Goal: Entertainment & Leisure: Consume media (video, audio)

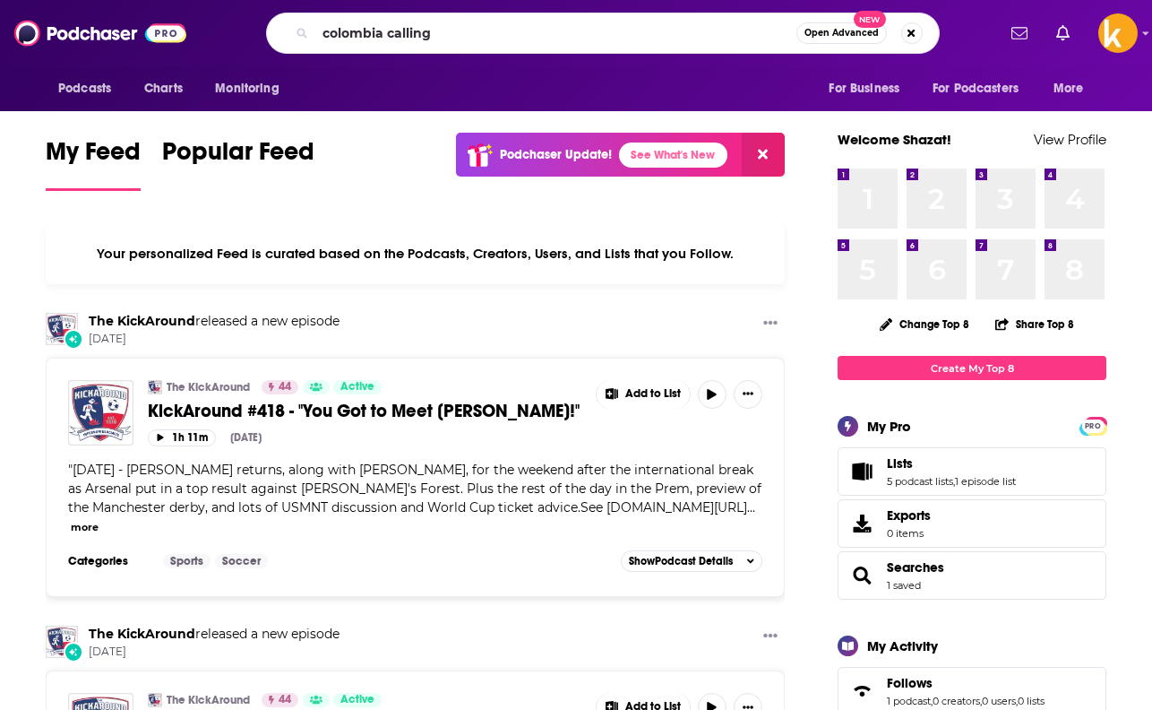
type input "colombia calling"
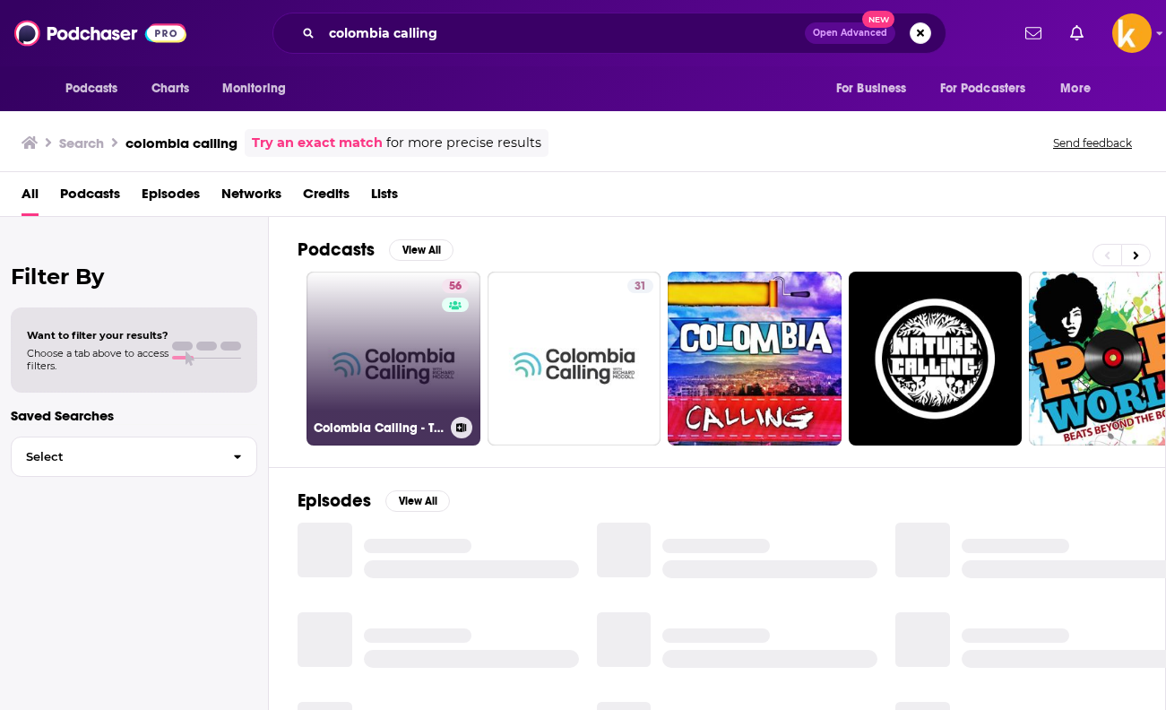
click at [417, 388] on link "56 Colombia Calling - The English Voice in [GEOGRAPHIC_DATA]" at bounding box center [393, 358] width 174 height 174
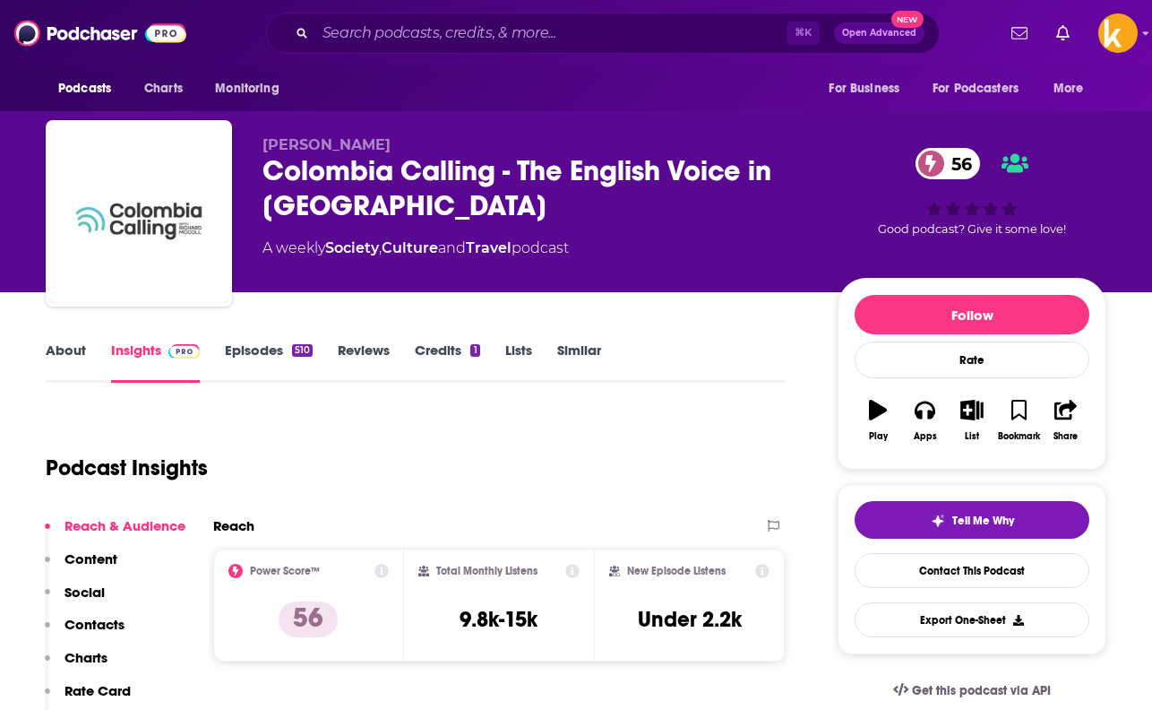
click at [237, 359] on link "Episodes 510" at bounding box center [269, 361] width 88 height 41
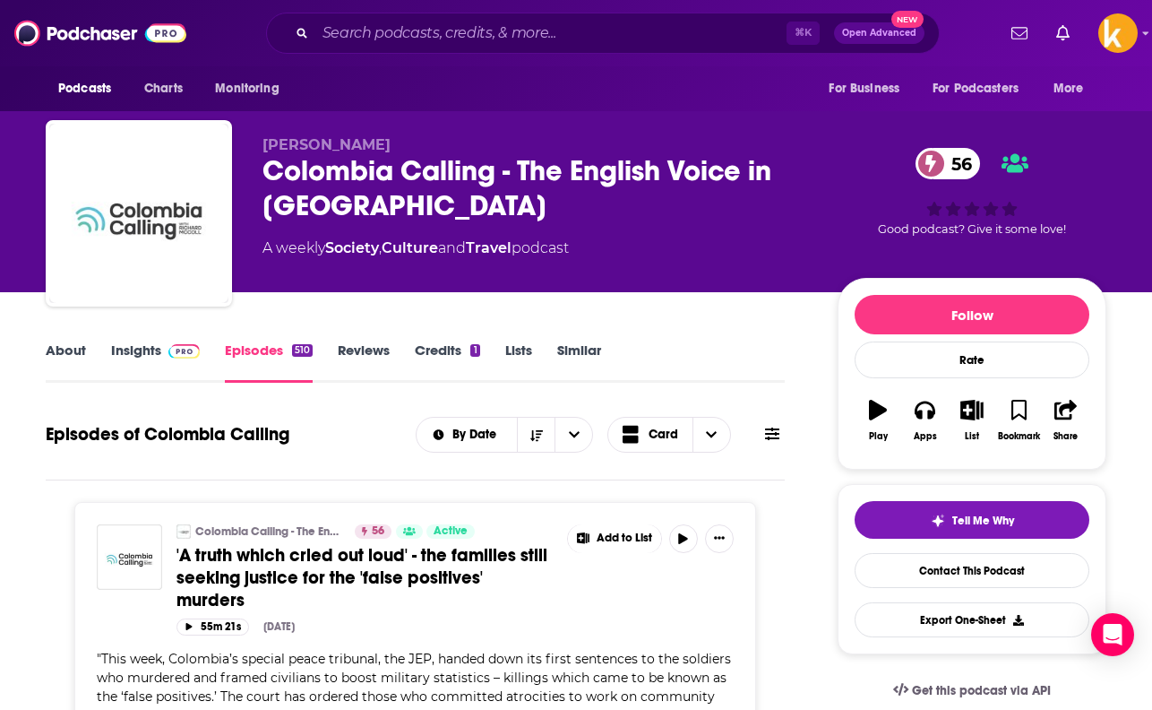
click at [512, 188] on div "Colombia Calling - The English Voice in [GEOGRAPHIC_DATA] 56" at bounding box center [536, 188] width 547 height 70
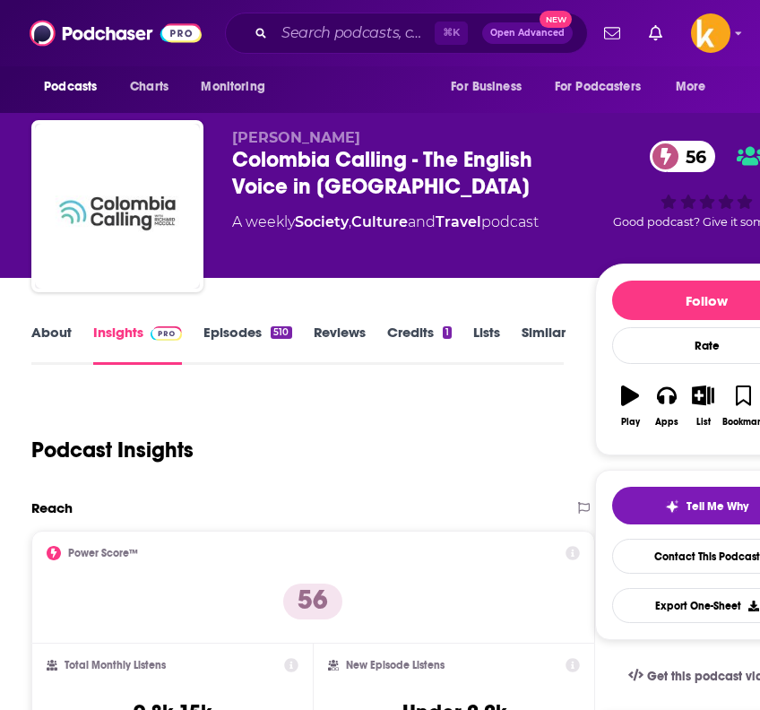
click at [256, 327] on link "Episodes 510" at bounding box center [247, 343] width 88 height 41
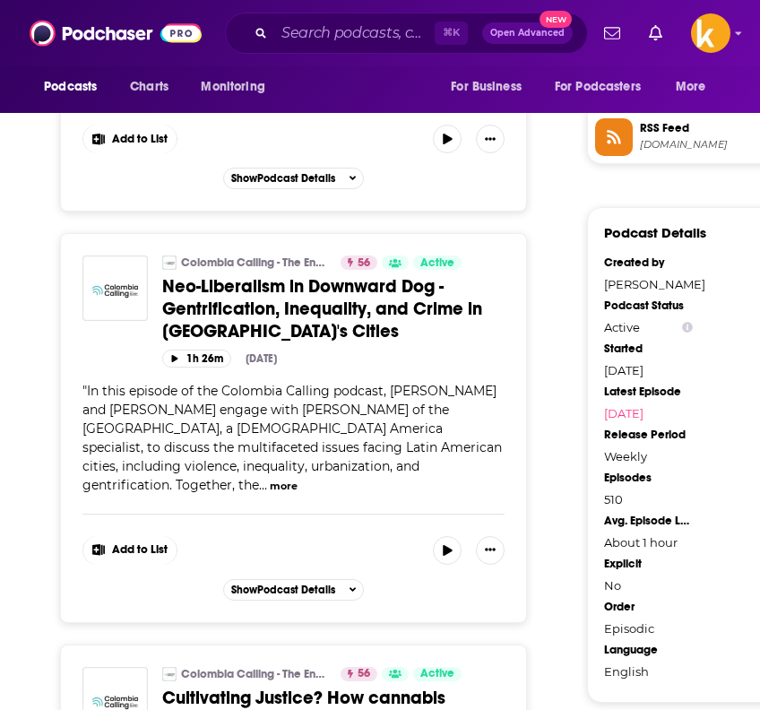
scroll to position [2074, 0]
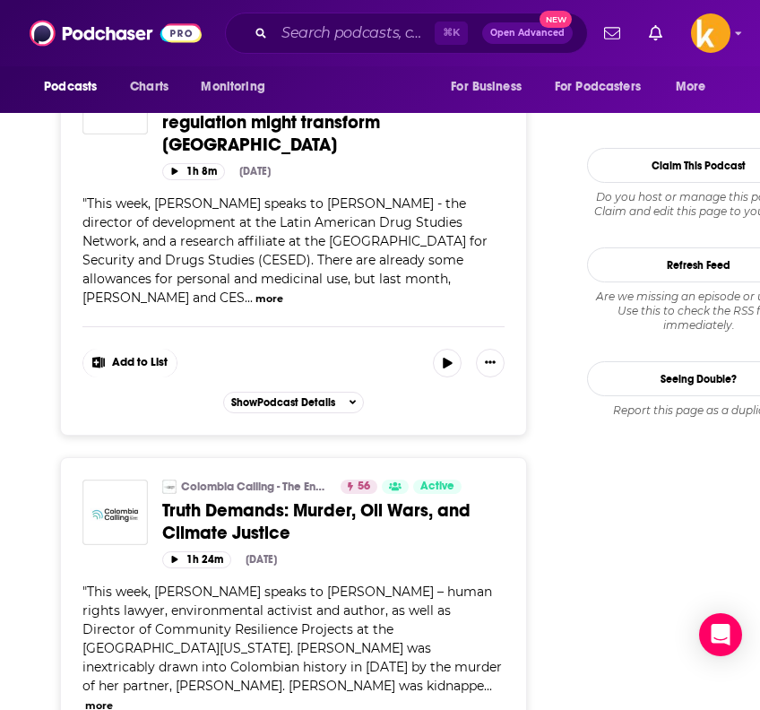
click at [201, 499] on span "Truth Demands: Murder, Oil Wars, and Climate Justice" at bounding box center [316, 521] width 308 height 45
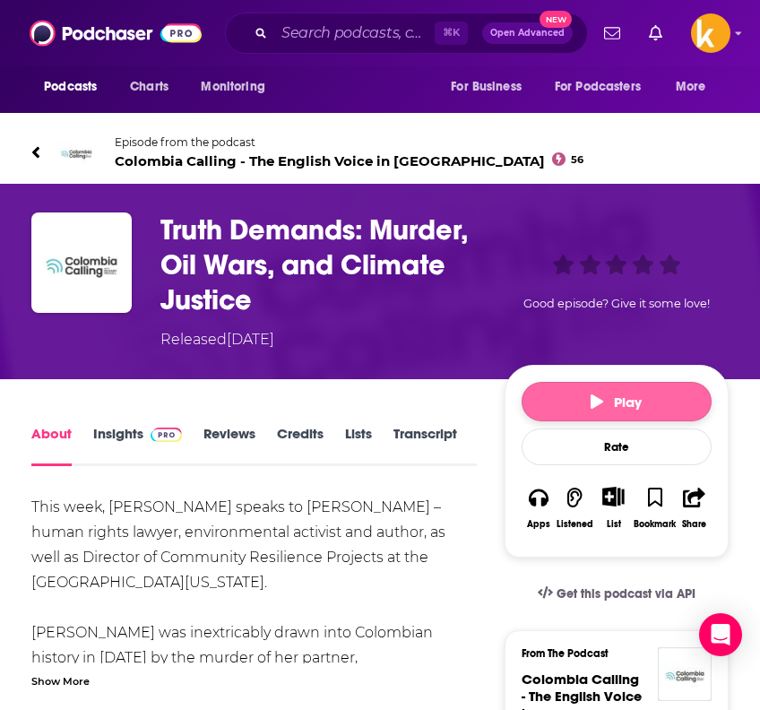
click at [662, 400] on button "Play" at bounding box center [616, 401] width 190 height 39
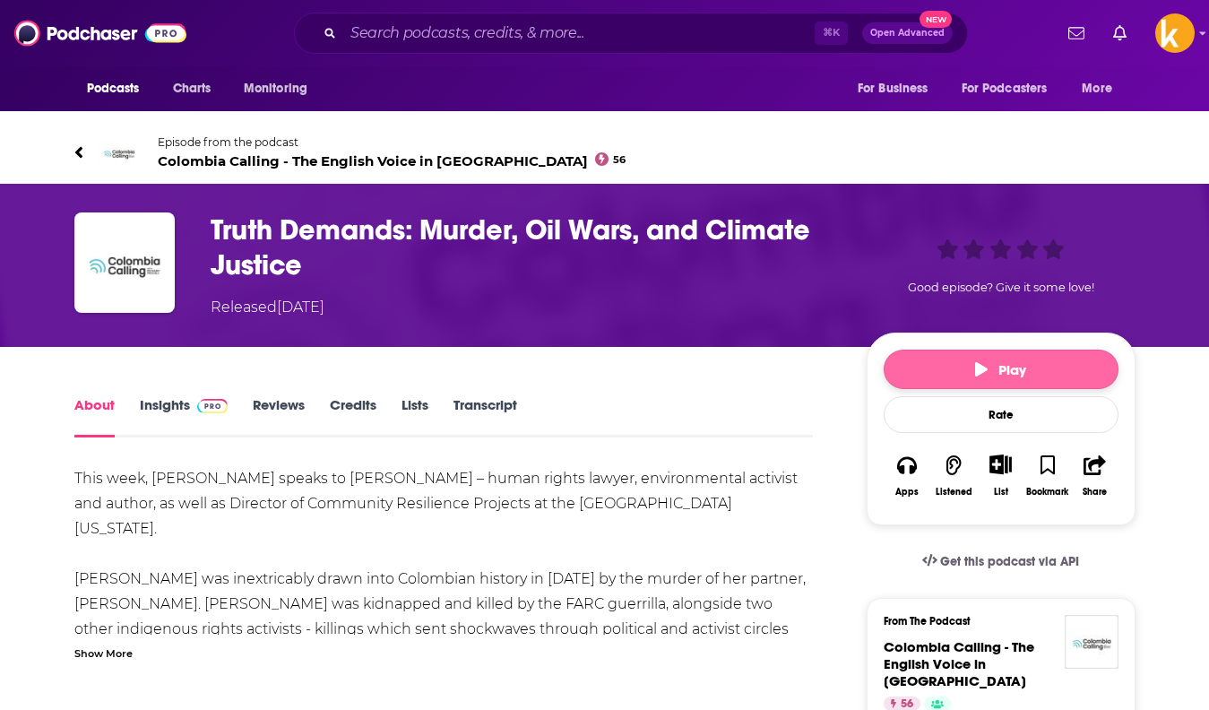
click at [759, 374] on button "Play" at bounding box center [1000, 368] width 235 height 39
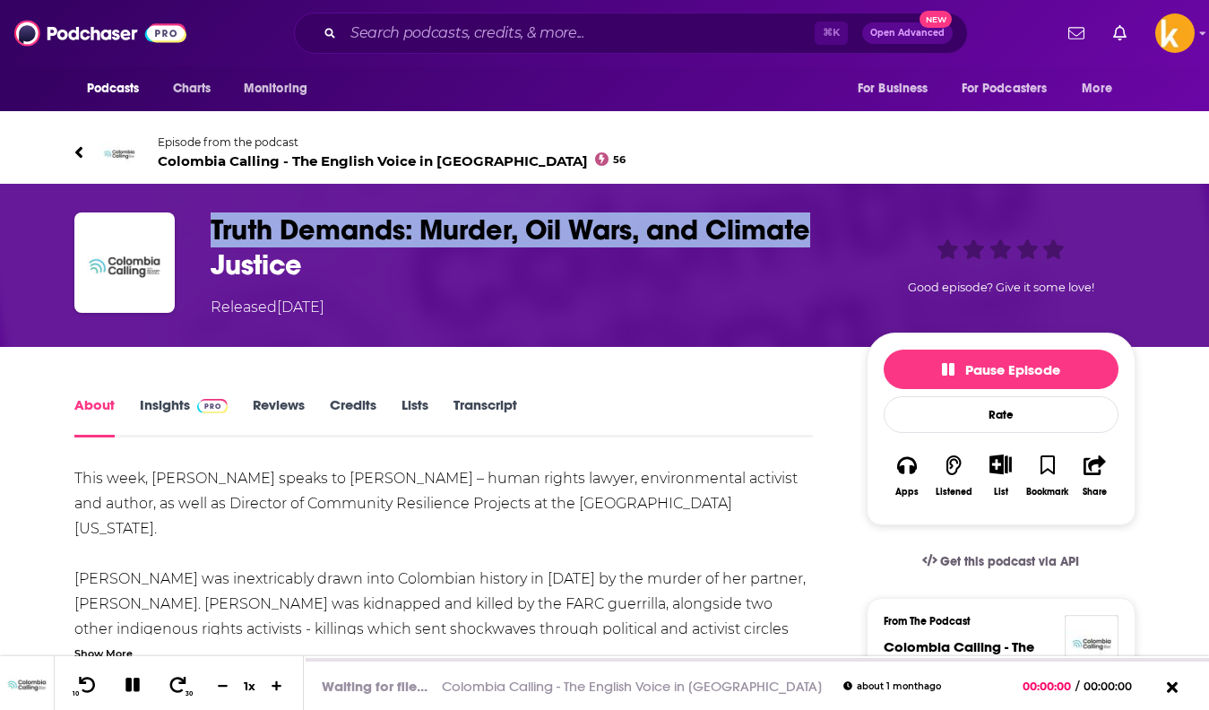
drag, startPoint x: 826, startPoint y: 233, endPoint x: 266, endPoint y: 244, distance: 560.0
click at [182, 227] on div "Truth Demands: Murder, Oil Wars, and Climate Justice Released Tuesday, 19th Aug…" at bounding box center [604, 265] width 1061 height 106
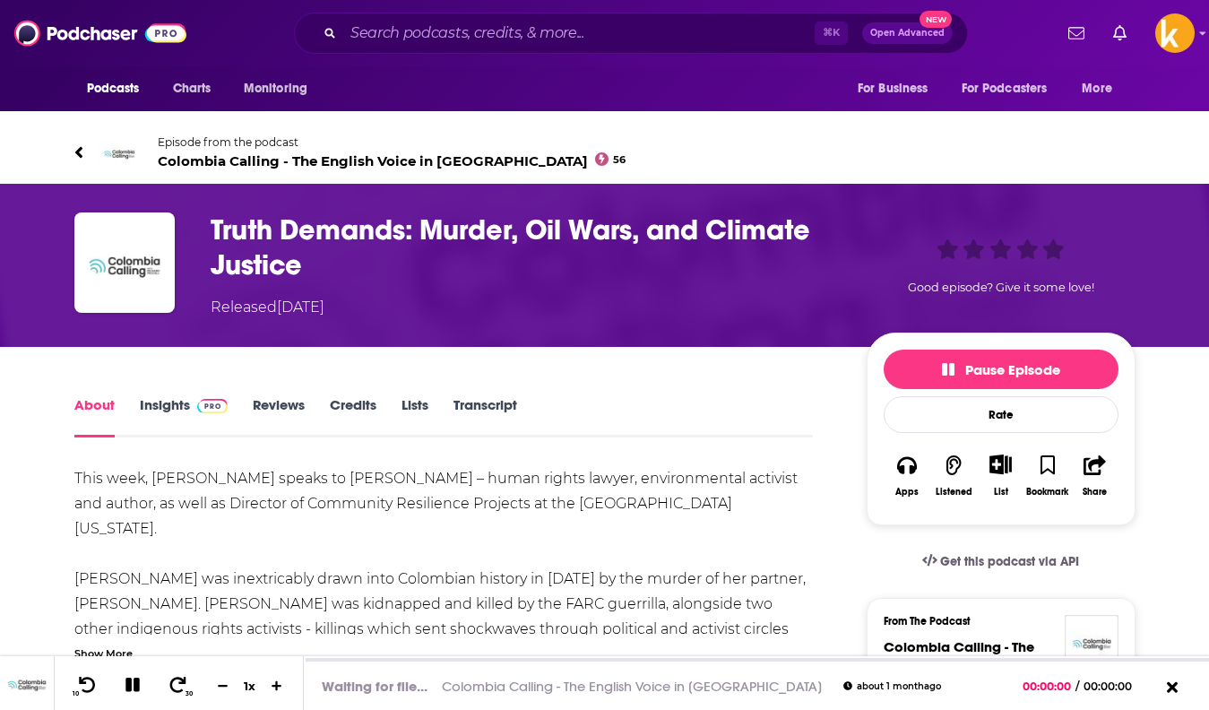
click at [370, 267] on h1 "Truth Demands: Murder, Oil Wars, and Climate Justice" at bounding box center [524, 247] width 627 height 70
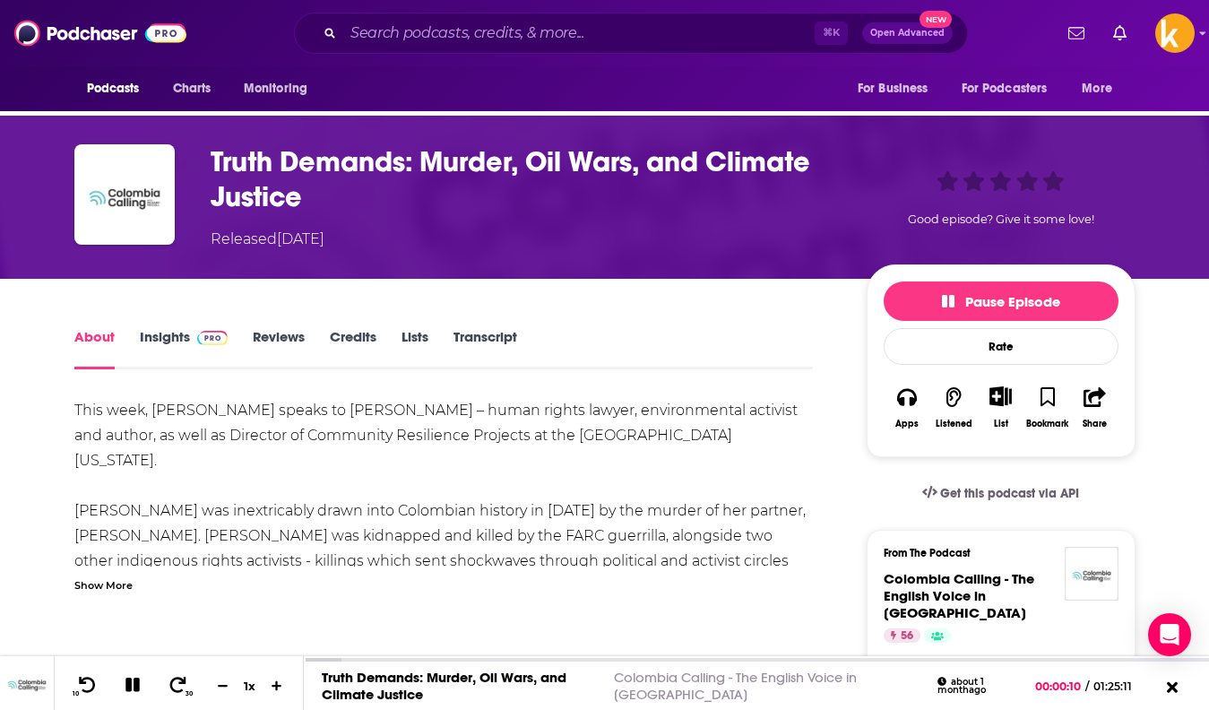
scroll to position [103, 0]
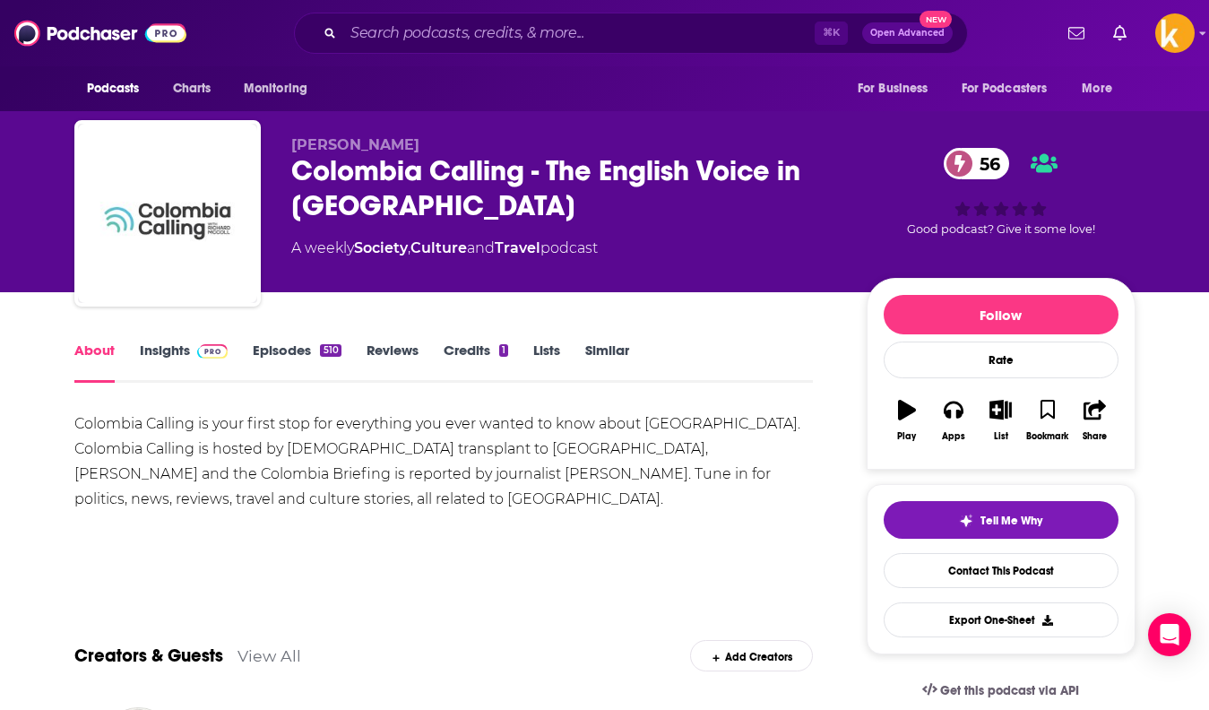
click at [192, 351] on span at bounding box center [209, 349] width 39 height 17
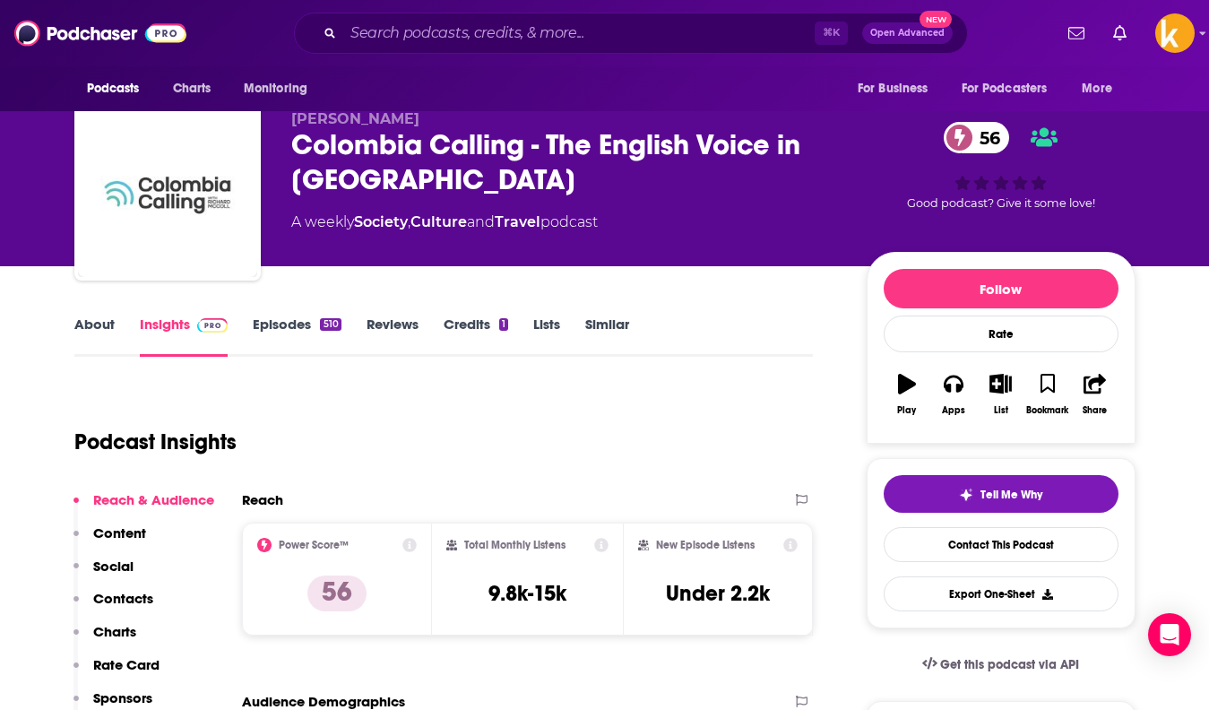
scroll to position [27, 0]
